Goal: Task Accomplishment & Management: Use online tool/utility

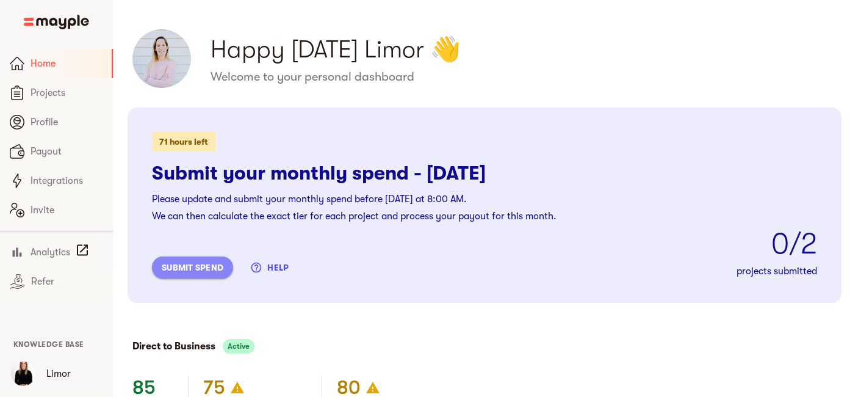
click at [204, 263] on span "submit spend" at bounding box center [193, 267] width 62 height 15
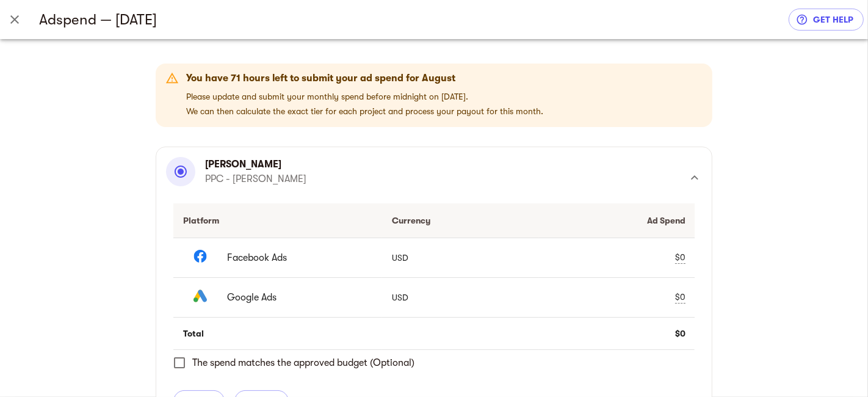
click at [671, 256] on td "$0" at bounding box center [617, 257] width 157 height 40
click at [679, 253] on div "$0" at bounding box center [680, 257] width 10 height 13
type input "7512.67"
click at [680, 299] on div "$0" at bounding box center [680, 296] width 10 height 13
type input "4304.52"
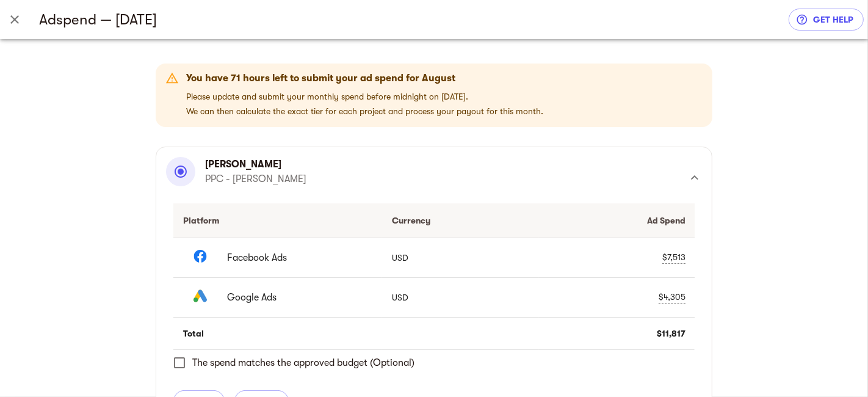
scroll to position [68, 0]
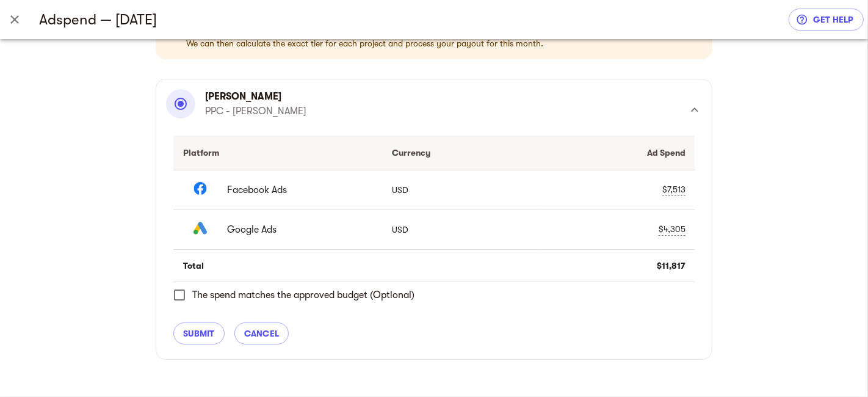
drag, startPoint x: 177, startPoint y: 291, endPoint x: 181, endPoint y: 309, distance: 18.7
click at [177, 292] on input "The spend matches the approved budget (Optional)" at bounding box center [180, 295] width 26 height 26
checkbox input "true"
click at [185, 339] on span "submit" at bounding box center [199, 333] width 32 height 15
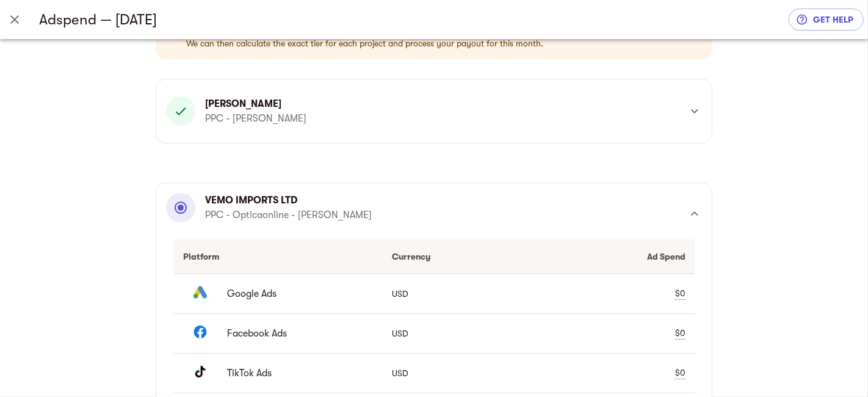
scroll to position [135, 0]
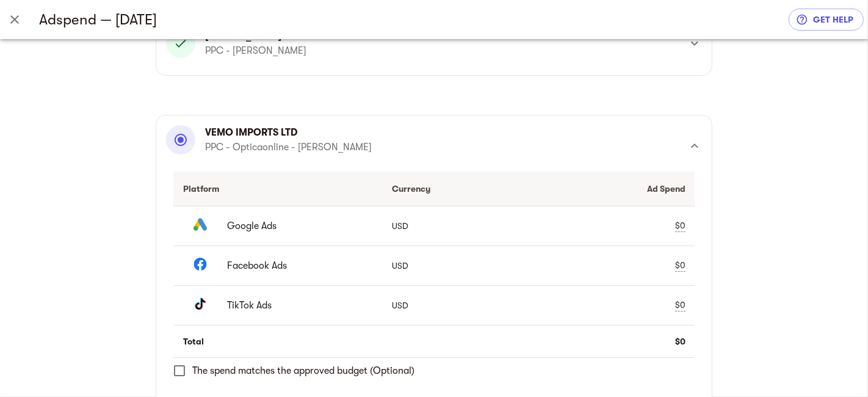
click at [680, 261] on div "$0" at bounding box center [680, 265] width 10 height 13
type input "11366.80"
click at [658, 260] on span "check" at bounding box center [657, 265] width 15 height 15
drag, startPoint x: 671, startPoint y: 298, endPoint x: 677, endPoint y: 305, distance: 9.2
click at [673, 301] on td "$0" at bounding box center [617, 305] width 157 height 40
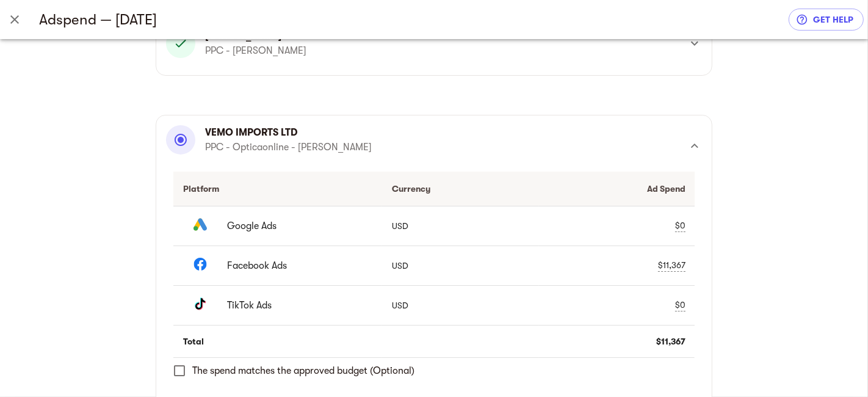
click at [677, 305] on div "$0" at bounding box center [680, 304] width 10 height 13
type input "2528.20"
click at [657, 299] on span "check" at bounding box center [657, 305] width 15 height 15
click at [675, 226] on div "$0" at bounding box center [680, 225] width 10 height 13
type input "10645.72"
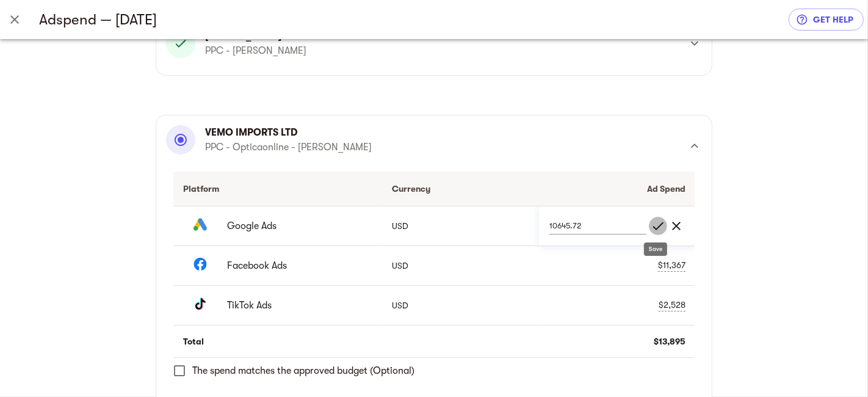
click at [660, 220] on span "check" at bounding box center [657, 225] width 15 height 15
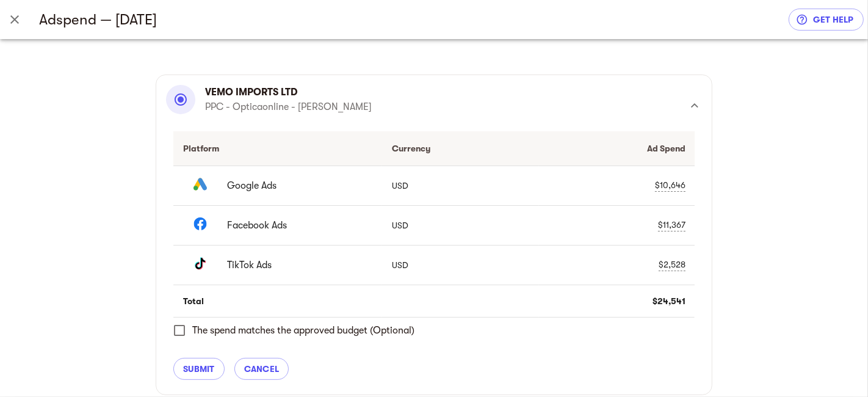
click at [173, 337] on input "The spend matches the approved budget (Optional)" at bounding box center [180, 330] width 26 height 26
checkbox input "true"
click at [185, 370] on span "submit" at bounding box center [199, 368] width 32 height 15
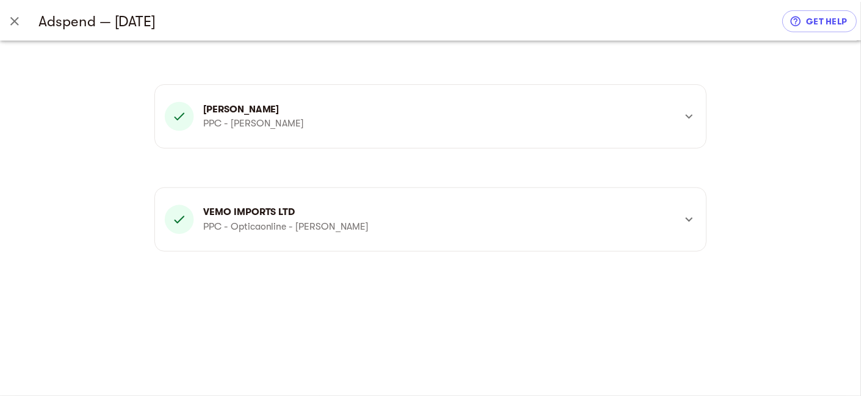
scroll to position [0, 0]
click at [21, 21] on icon "Close" at bounding box center [14, 19] width 15 height 15
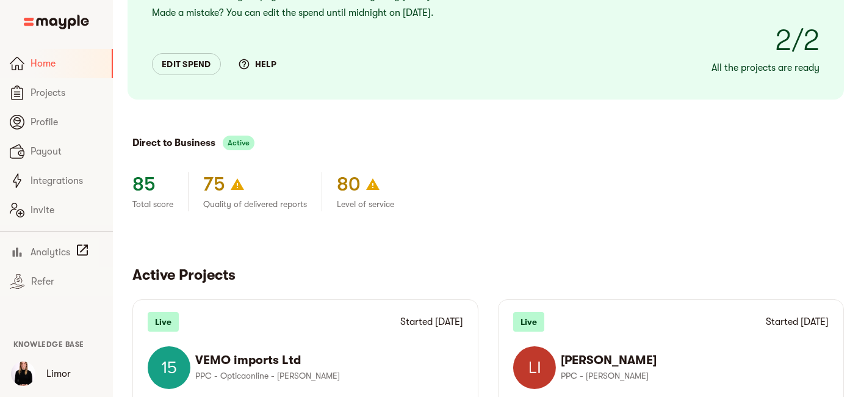
scroll to position [406, 0]
